Goal: Task Accomplishment & Management: Complete application form

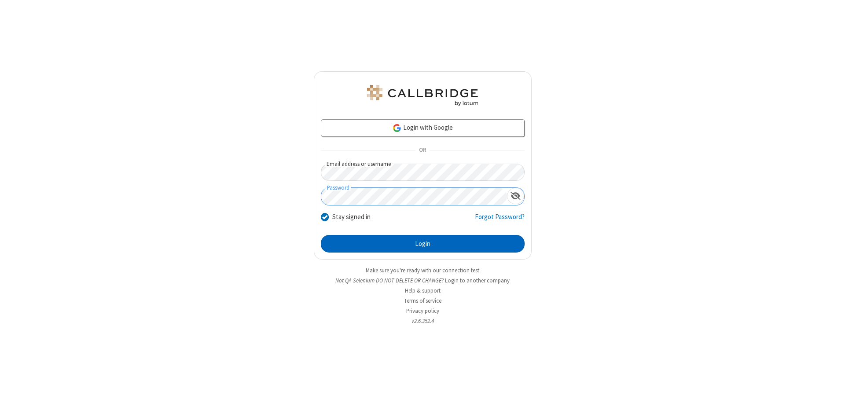
click at [423, 244] on button "Login" at bounding box center [423, 244] width 204 height 18
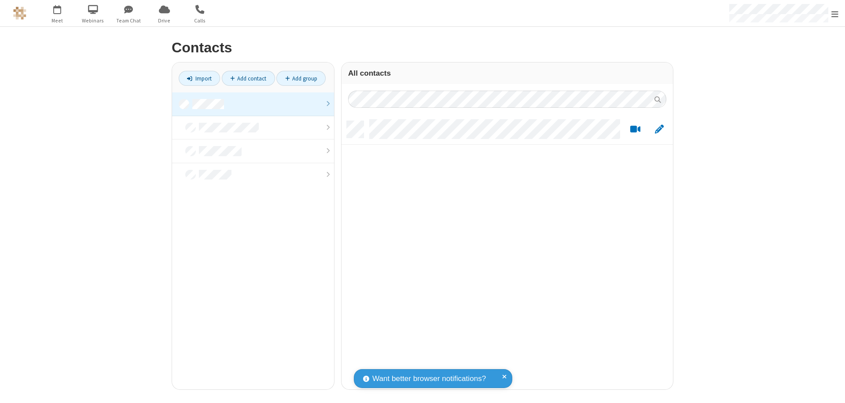
click at [253, 104] on link at bounding box center [253, 104] width 162 height 24
click at [248, 78] on link "Add contact" at bounding box center [248, 78] width 53 height 15
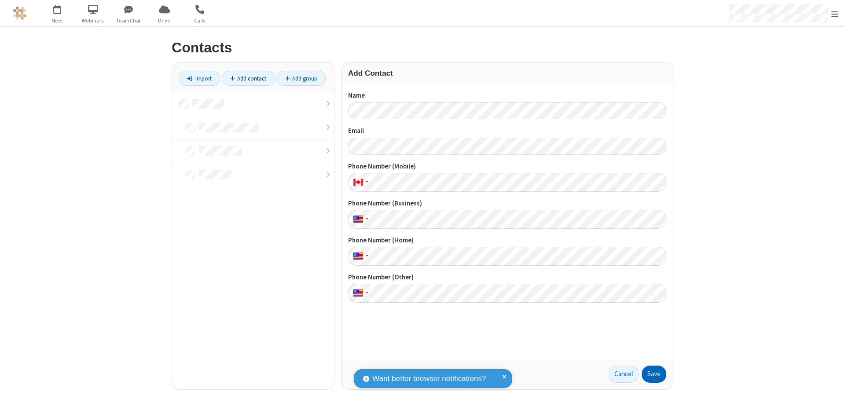
click at [654, 374] on button "Save" at bounding box center [654, 375] width 25 height 18
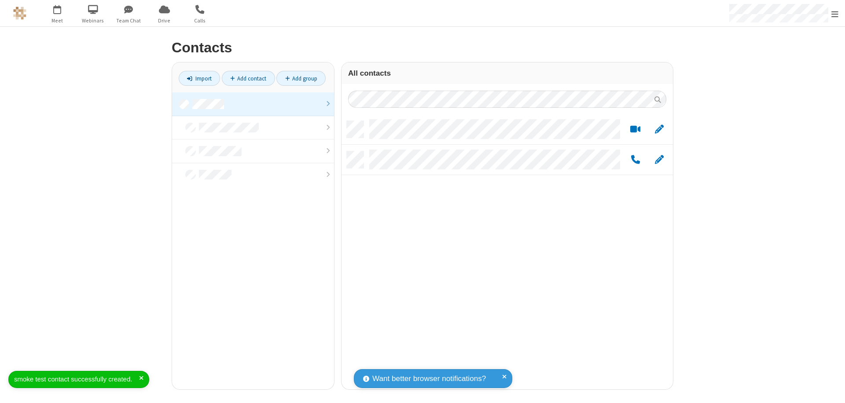
scroll to position [269, 325]
